Goal: Task Accomplishment & Management: Manage account settings

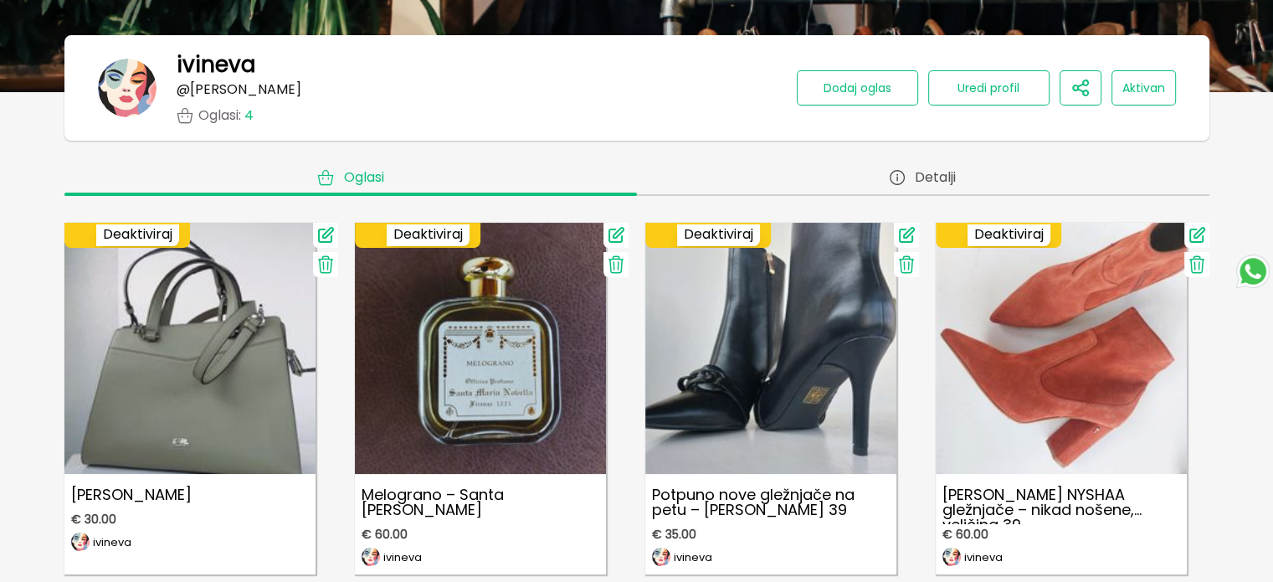
scroll to position [251, 0]
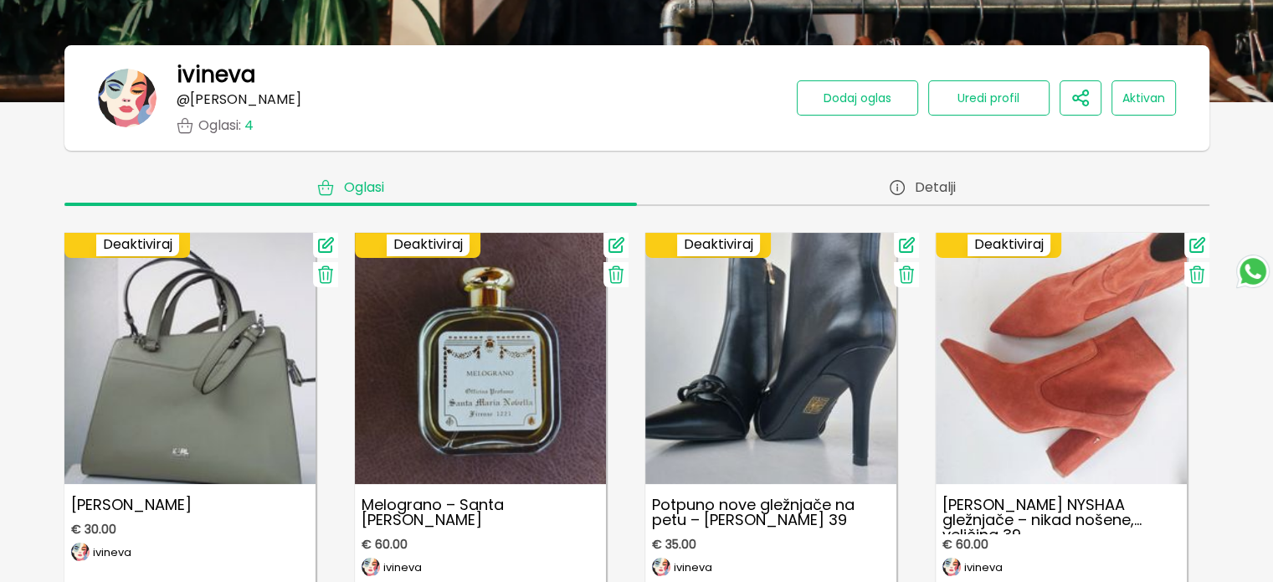
scroll to position [167, 0]
